Goal: Find specific page/section: Find specific page/section

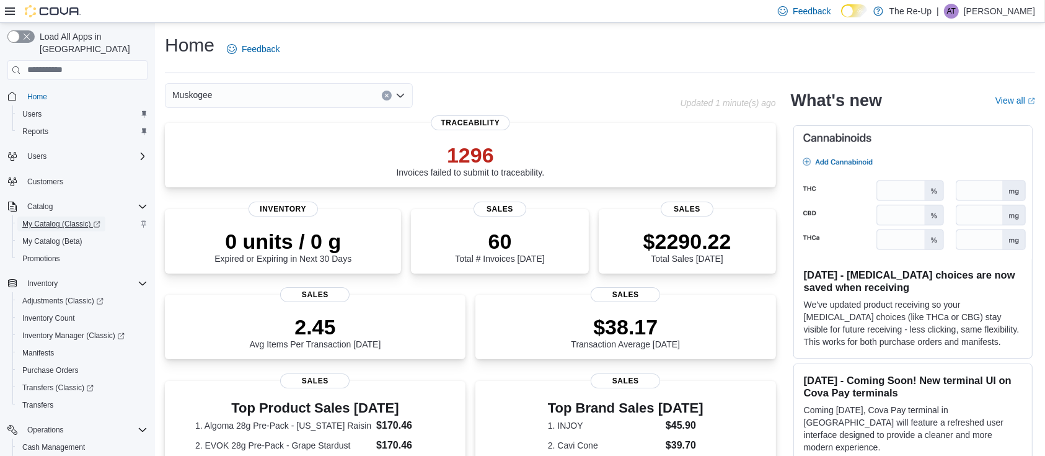
click at [83, 219] on span "My Catalog (Classic)" at bounding box center [61, 224] width 78 height 10
